Goal: Find specific page/section: Find specific page/section

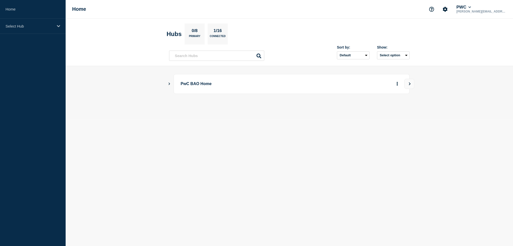
click at [169, 84] on icon "Show Connected Hubs" at bounding box center [169, 83] width 3 height 3
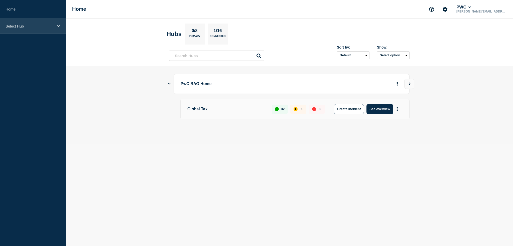
click at [57, 26] on icon at bounding box center [58, 26] width 3 height 4
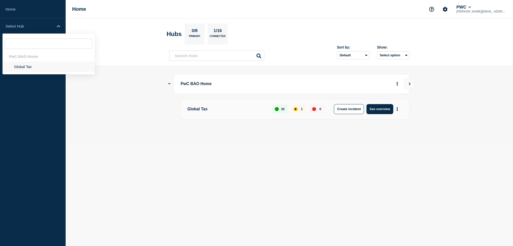
click at [30, 65] on li "Global Tax" at bounding box center [49, 67] width 92 height 10
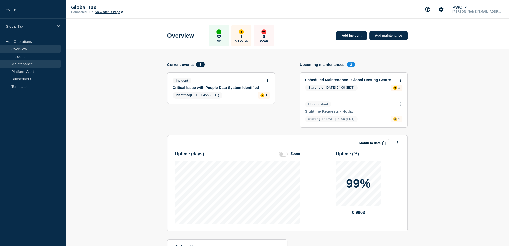
click at [31, 64] on link "Maintenance" at bounding box center [30, 64] width 61 height 8
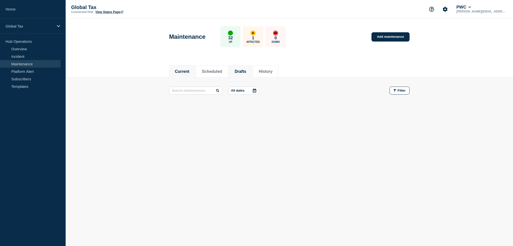
click at [238, 70] on li "Drafts" at bounding box center [240, 71] width 23 height 12
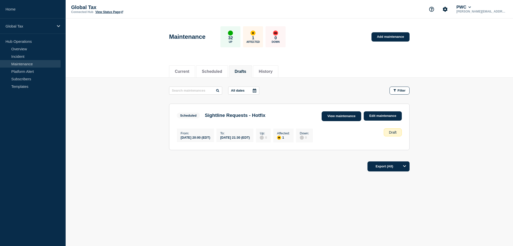
click at [346, 119] on link "View maintenance" at bounding box center [342, 116] width 40 height 10
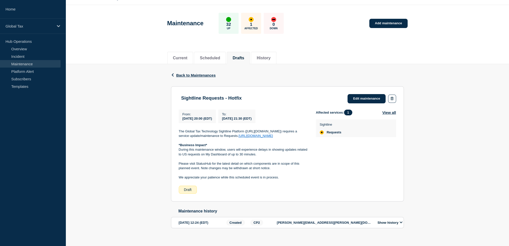
scroll to position [21, 0]
